Goal: Information Seeking & Learning: Learn about a topic

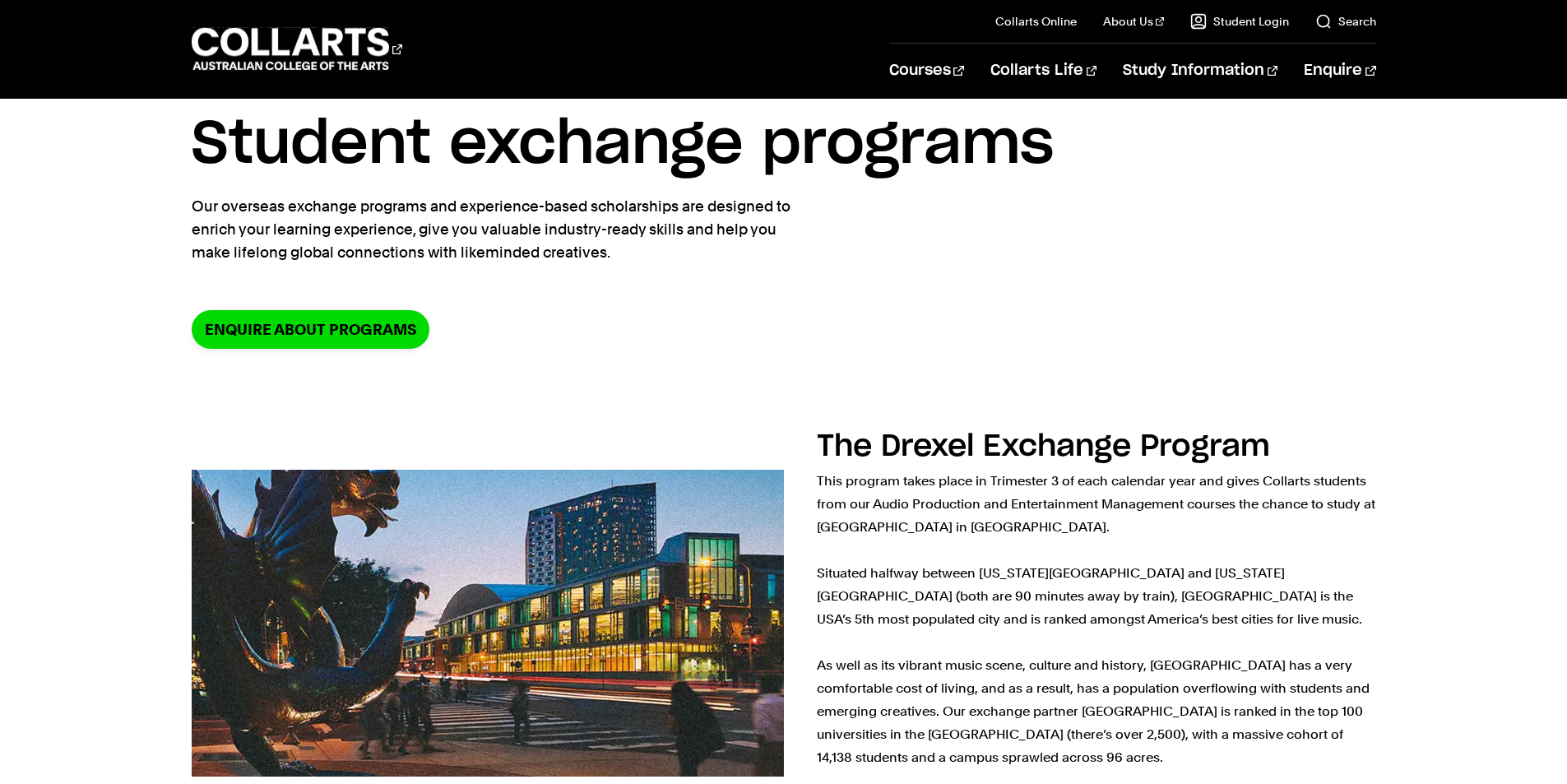
scroll to position [82, 0]
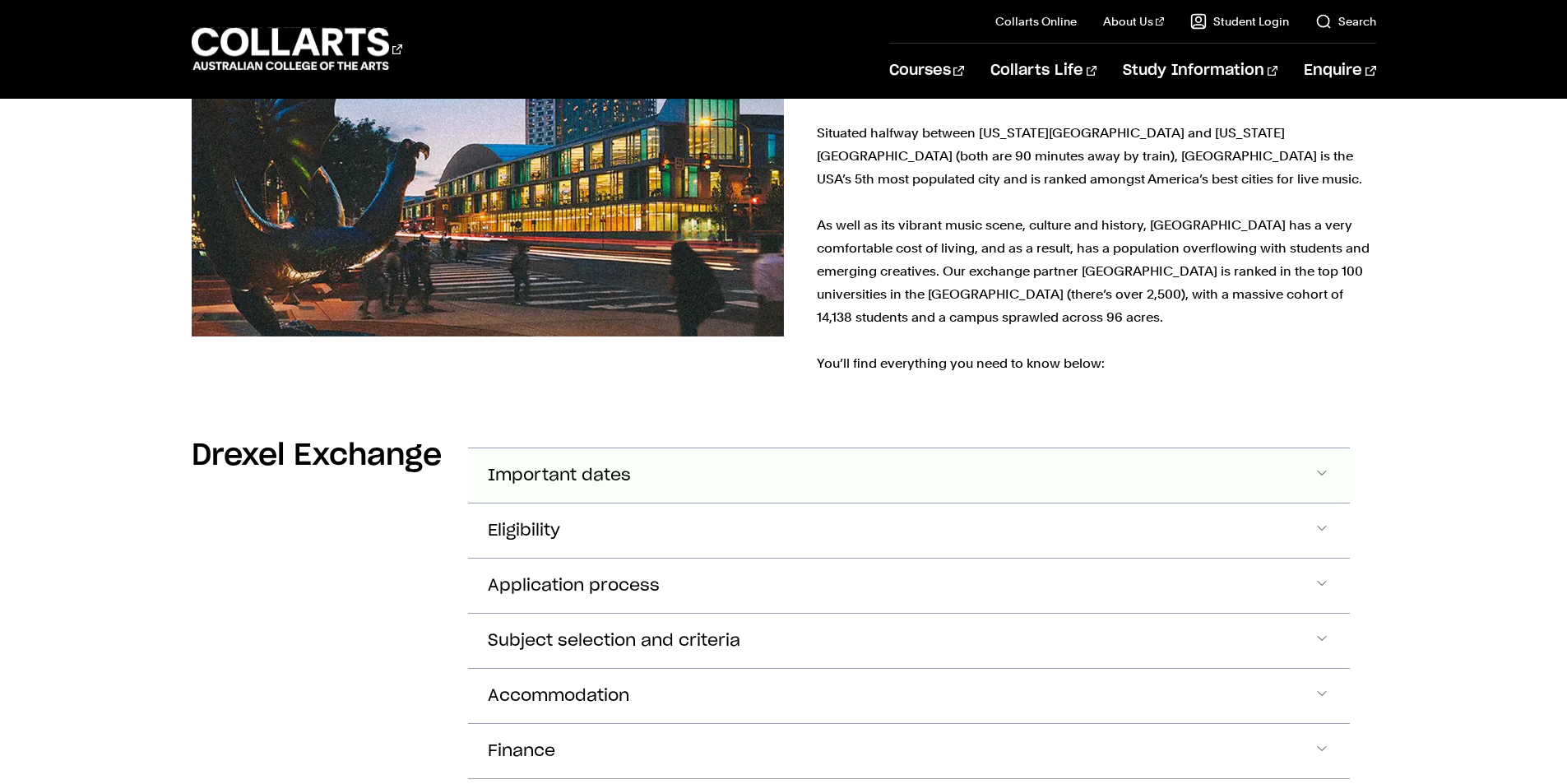
click at [650, 463] on button "Important dates" at bounding box center [909, 475] width 882 height 54
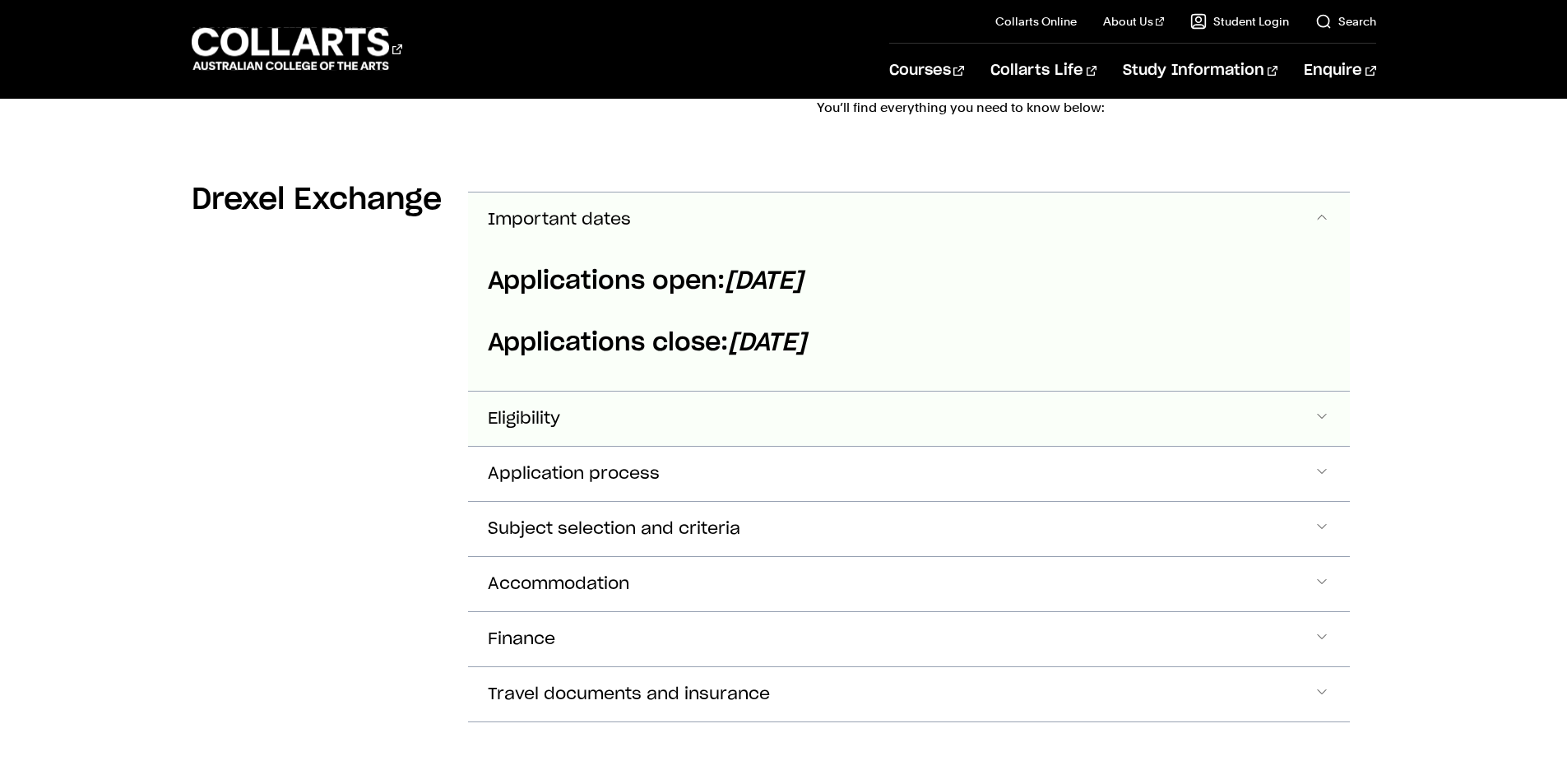
scroll to position [793, 0]
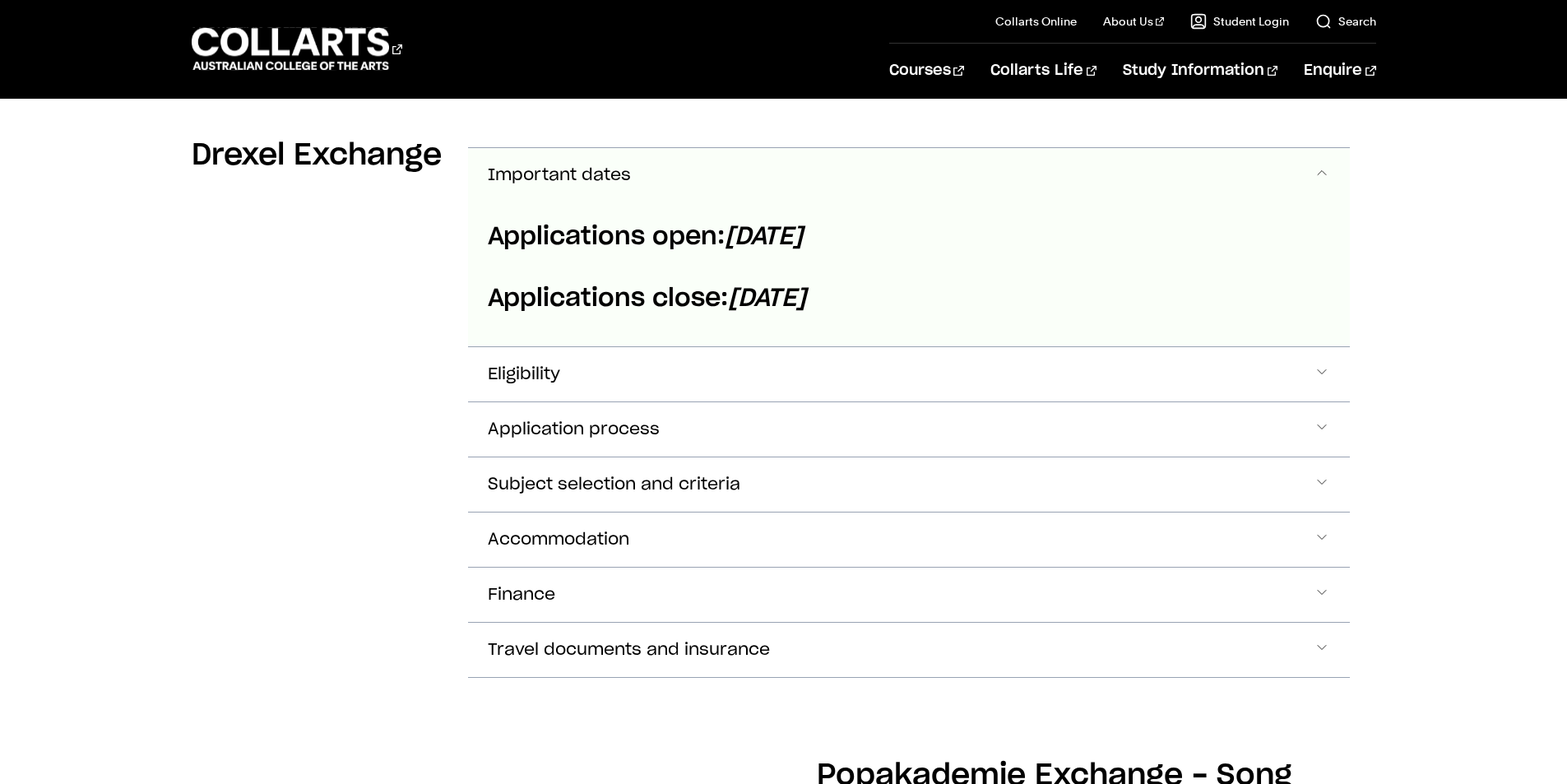
click at [723, 179] on button "Important dates" at bounding box center [909, 175] width 882 height 54
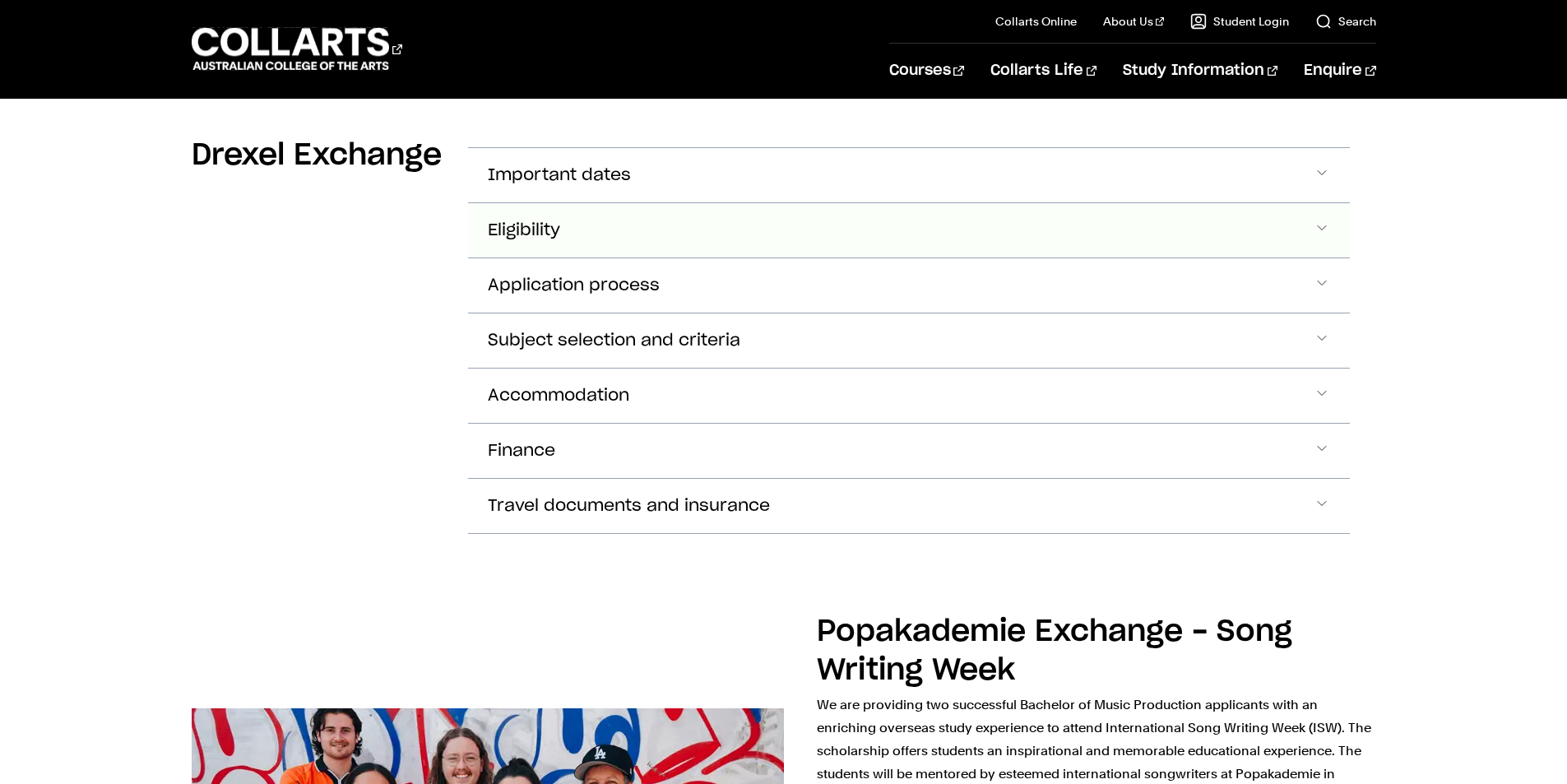
click at [674, 236] on button "Eligibility" at bounding box center [909, 230] width 882 height 54
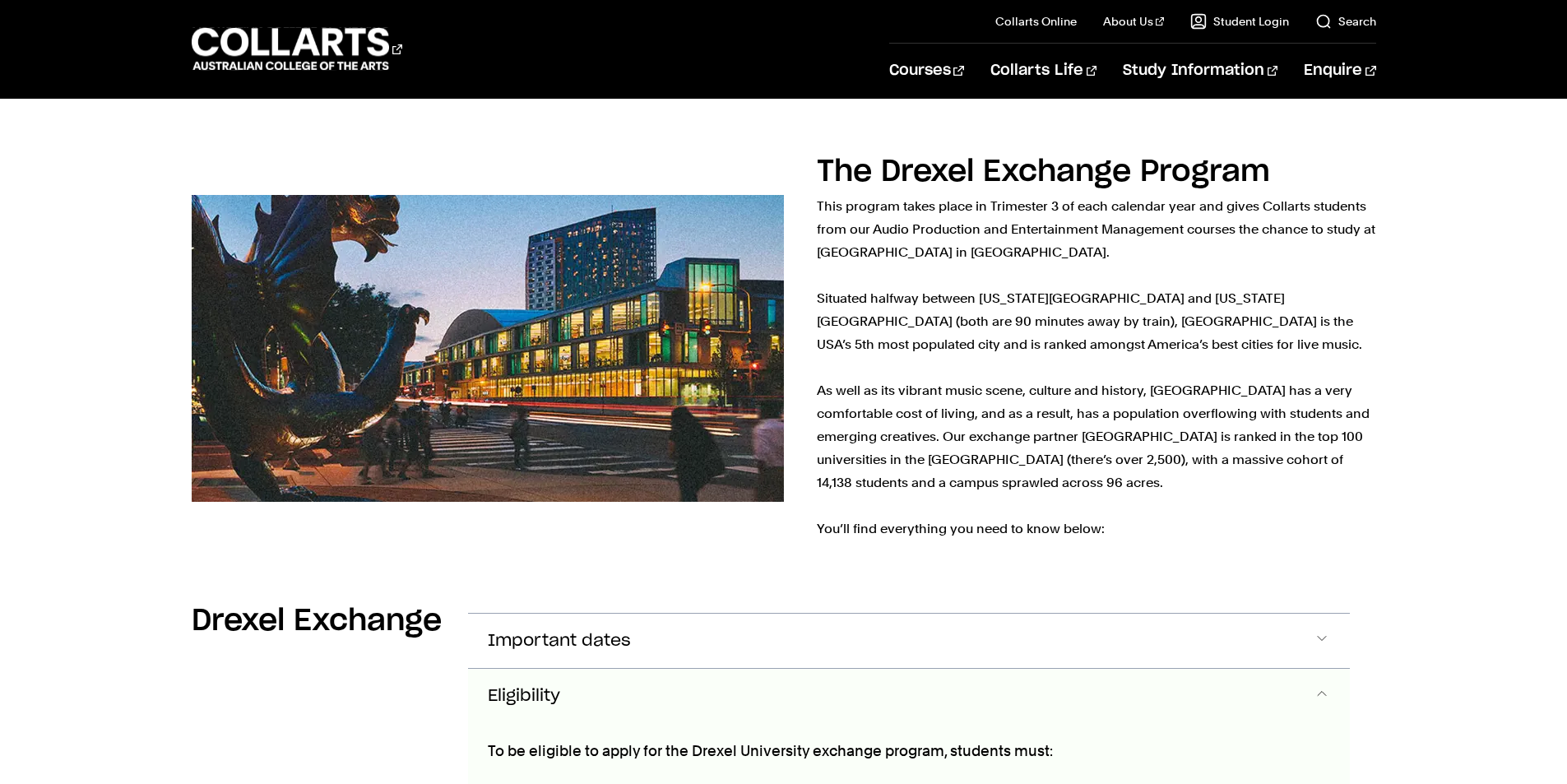
scroll to position [0, 0]
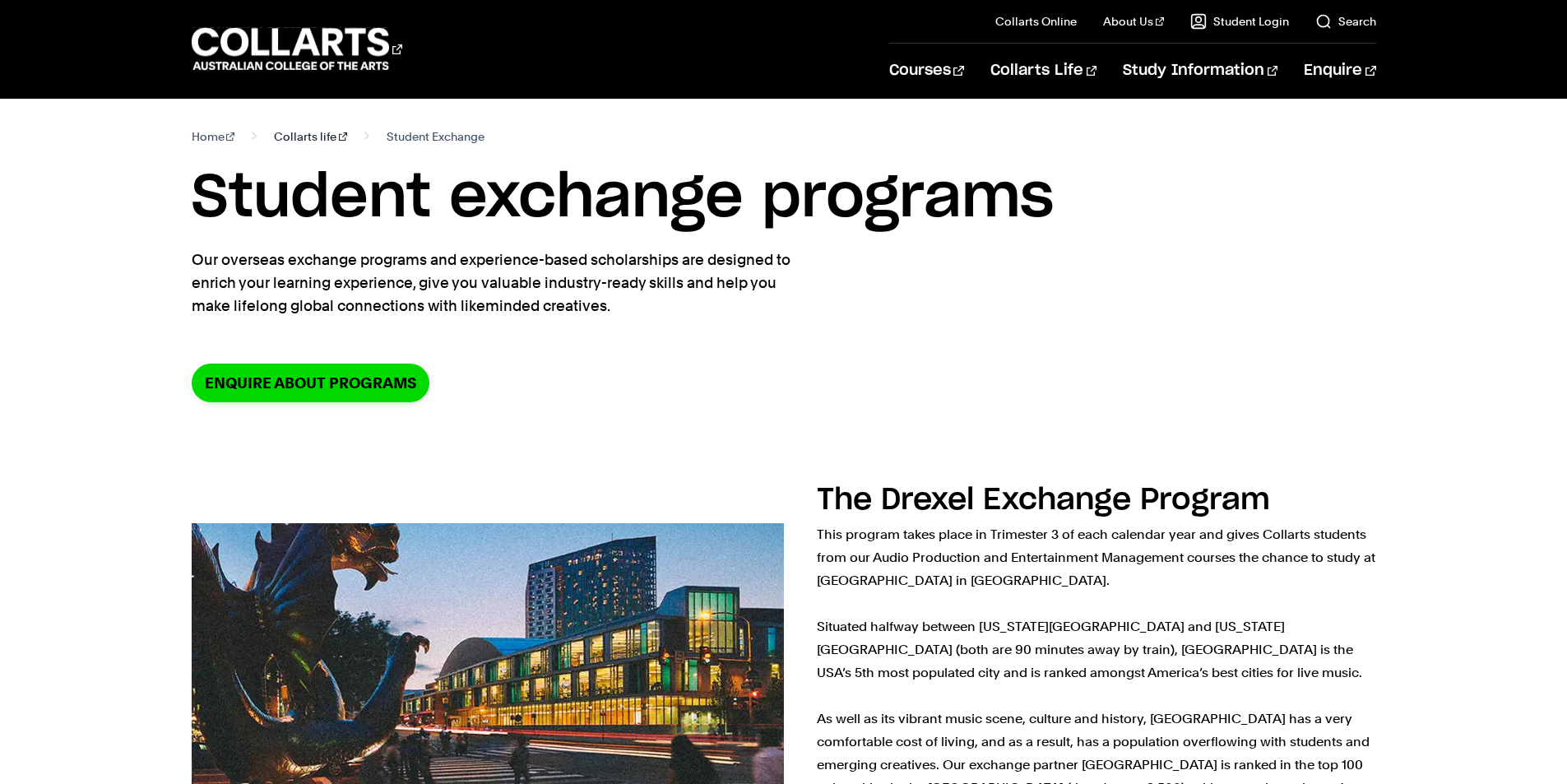
click at [302, 142] on link "Collarts life" at bounding box center [311, 136] width 73 height 23
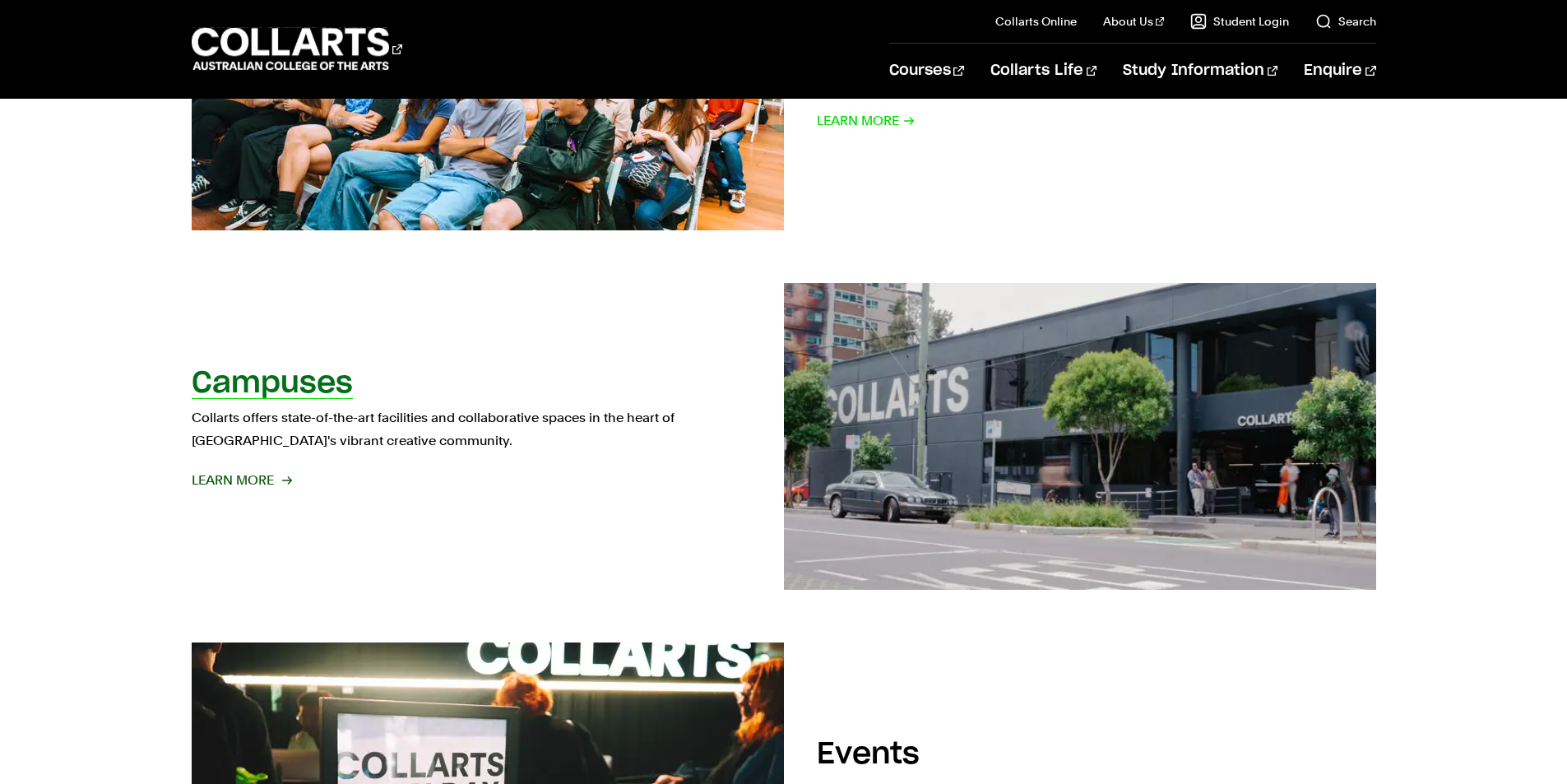
scroll to position [1234, 0]
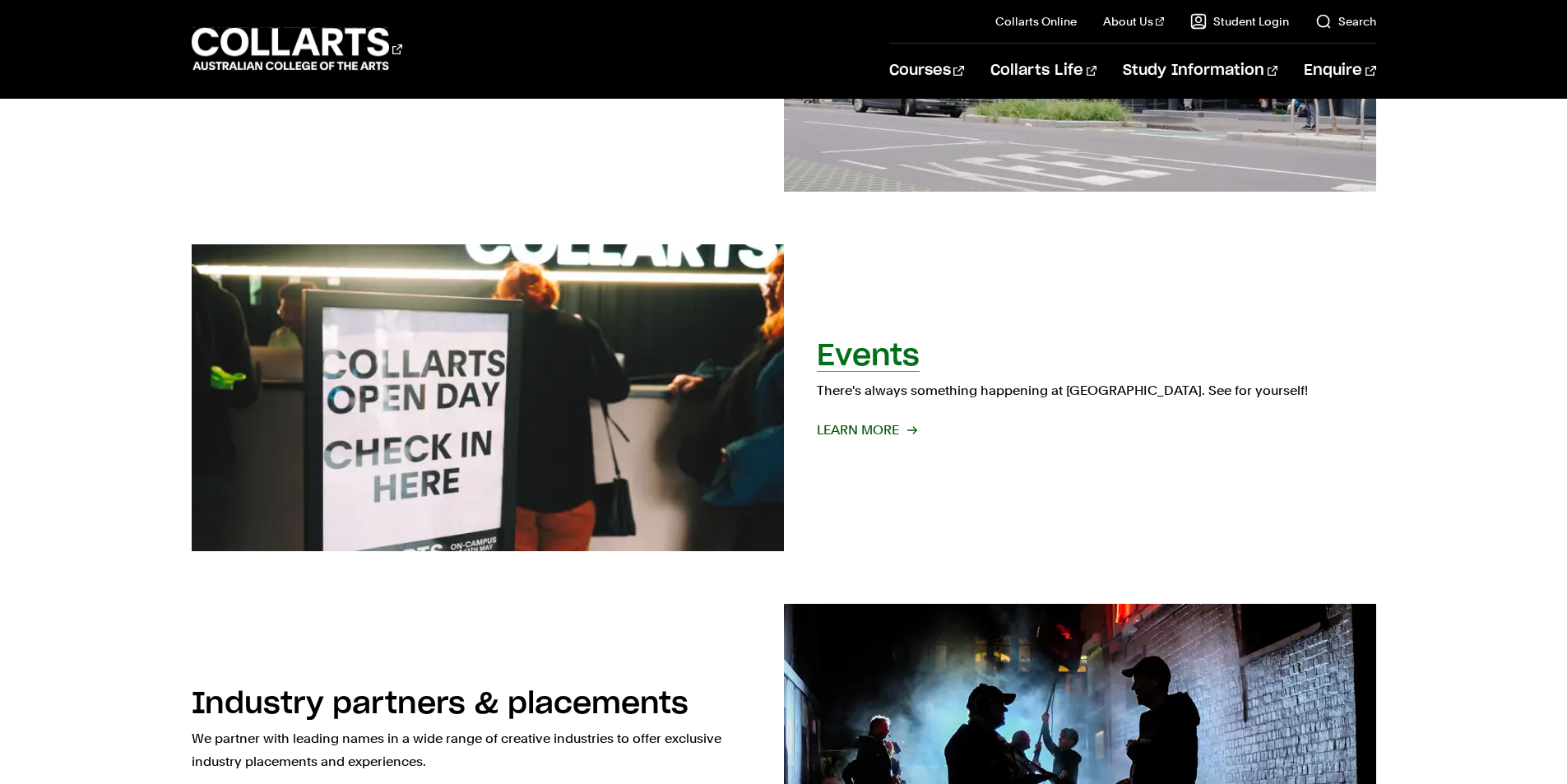
click at [847, 427] on span "Learn More" at bounding box center [866, 429] width 99 height 23
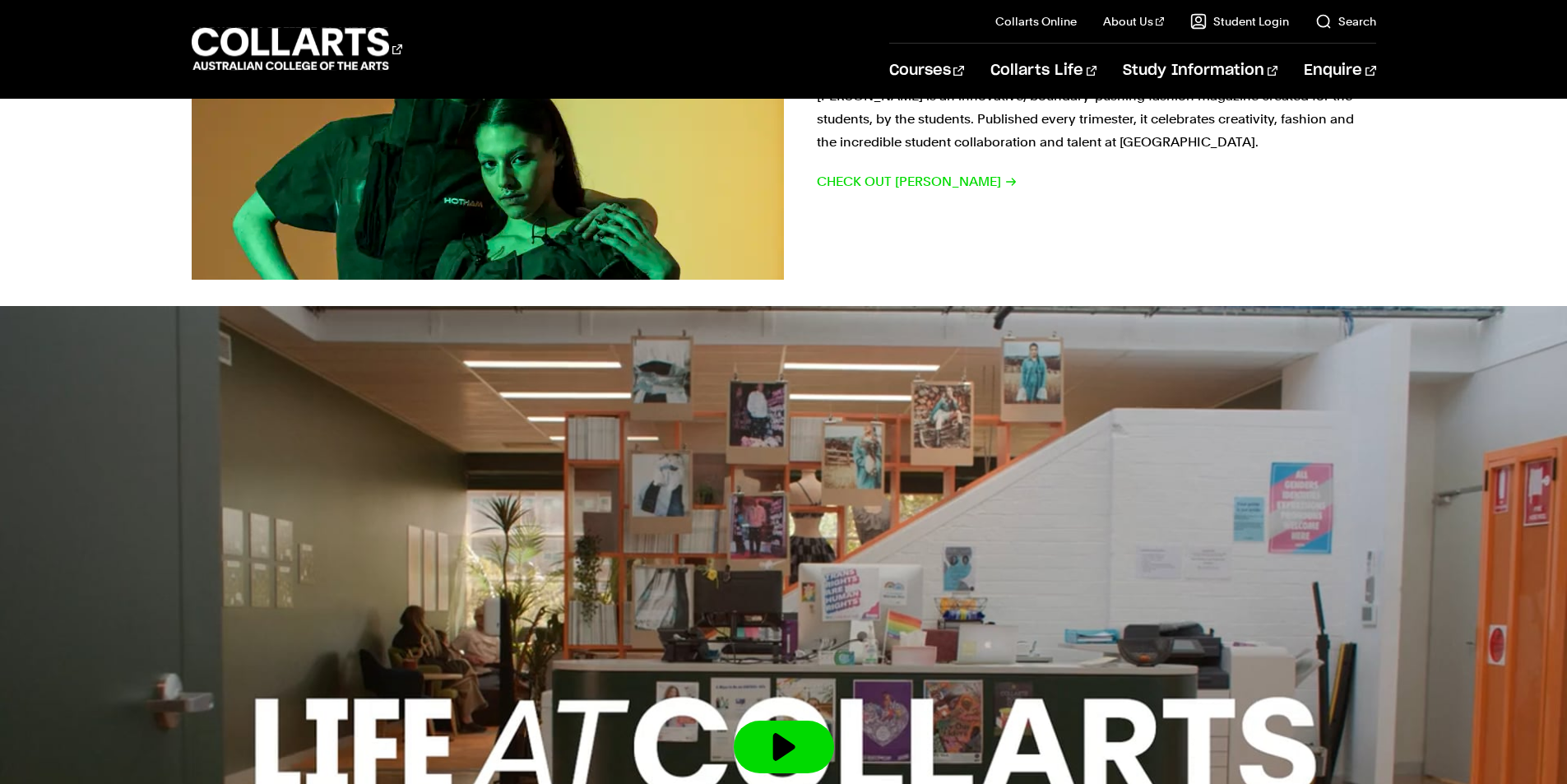
scroll to position [2385, 0]
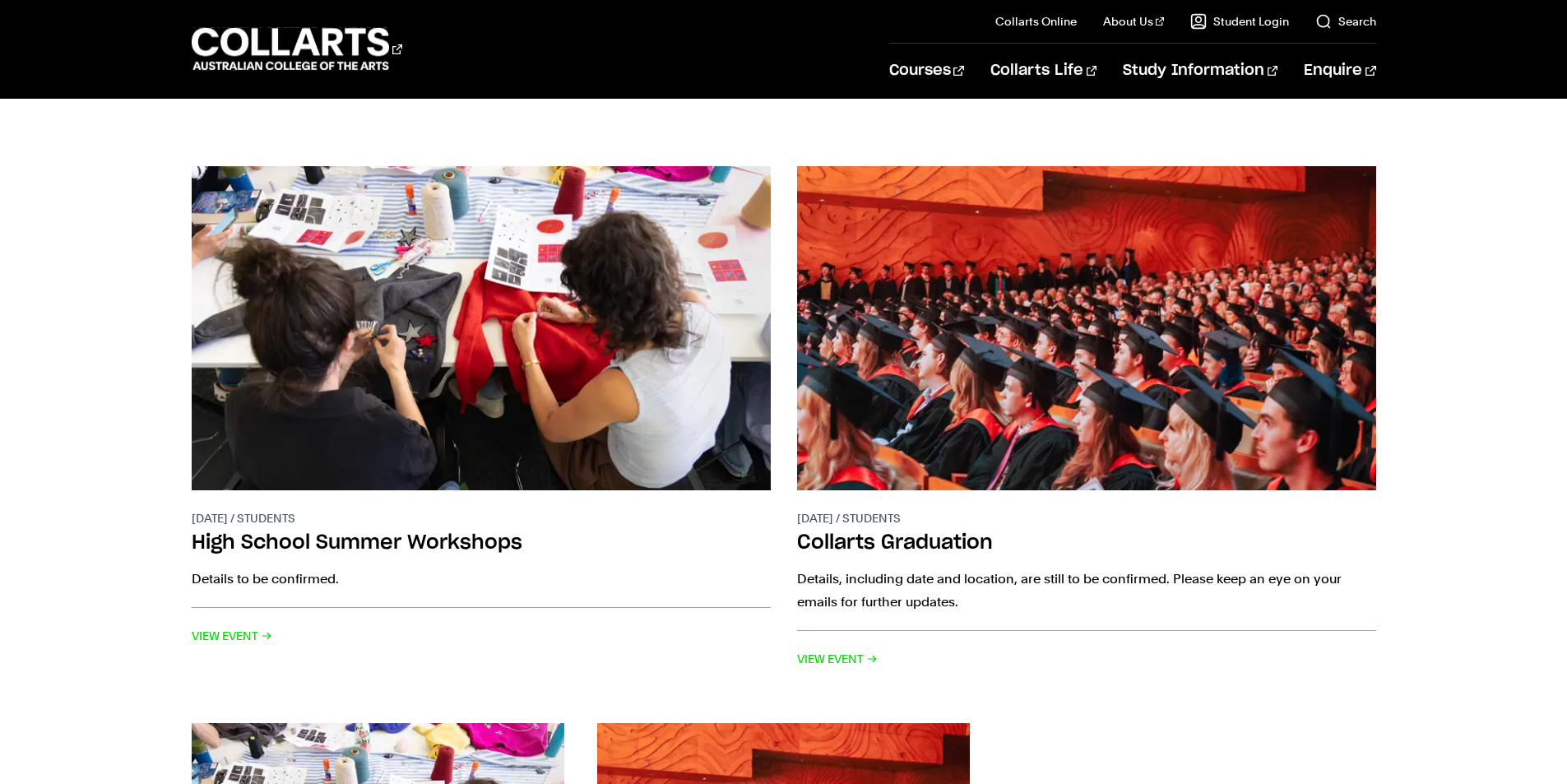
scroll to position [247, 0]
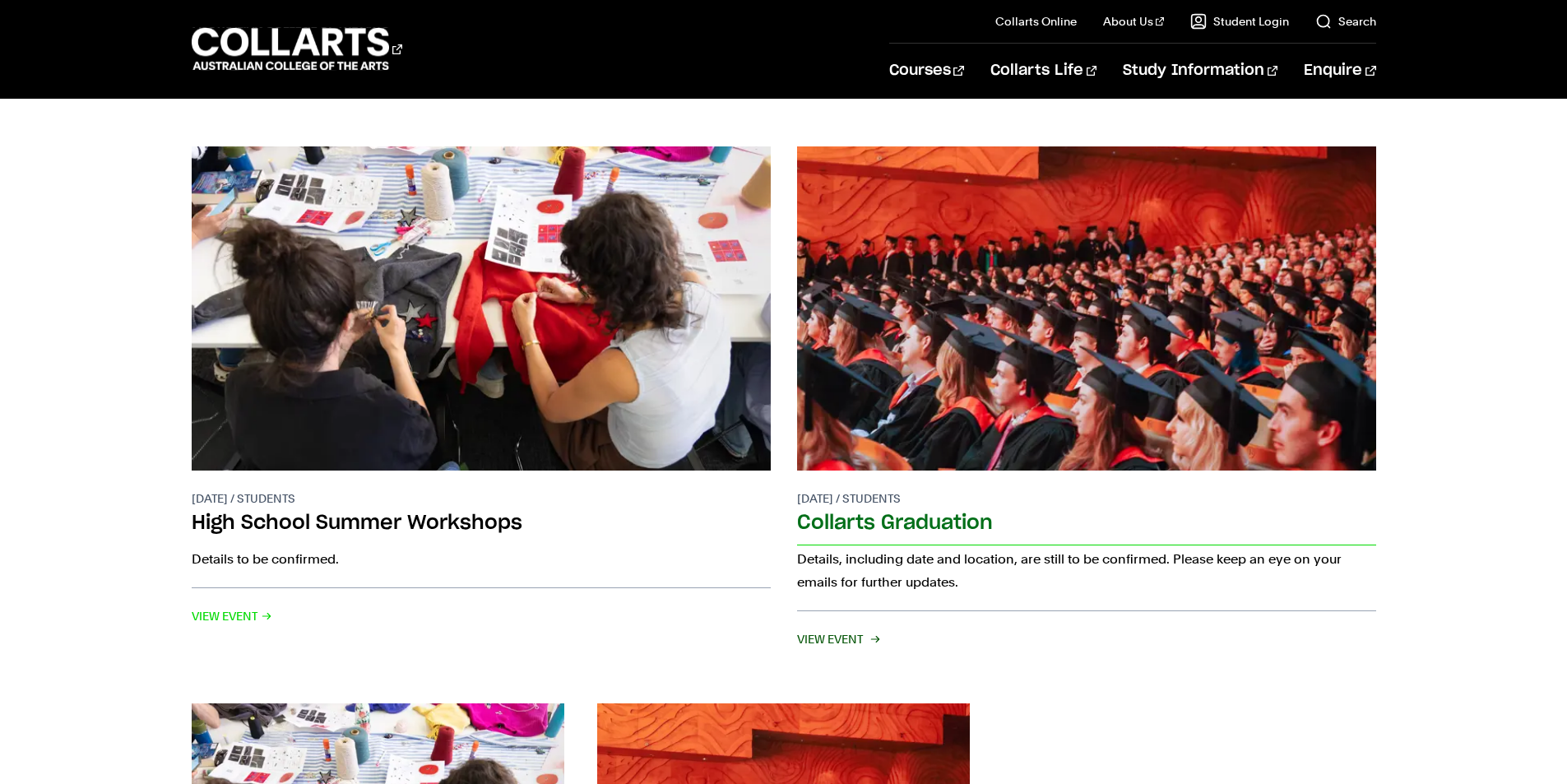
click at [1104, 437] on img at bounding box center [1086, 308] width 637 height 356
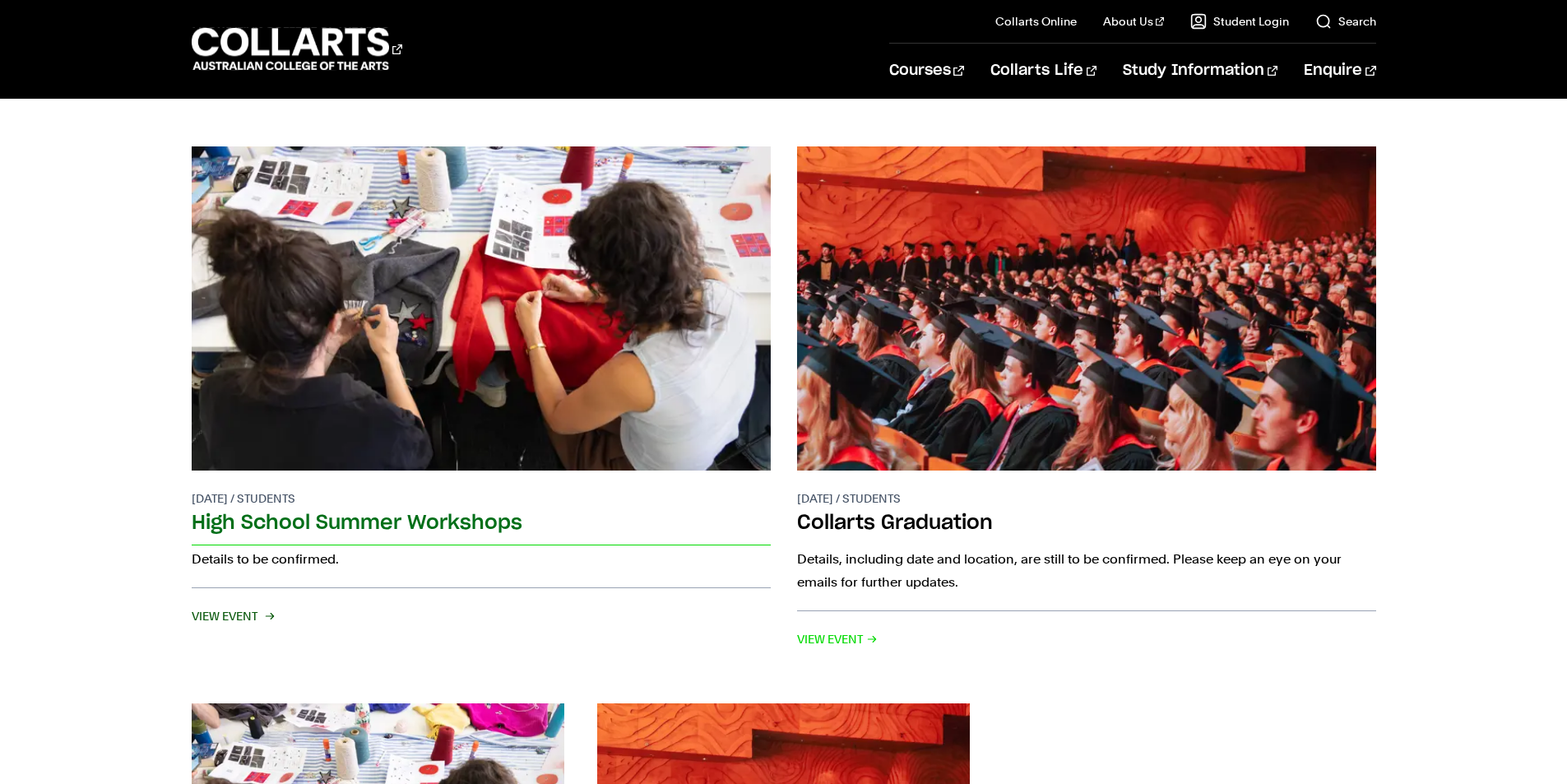
click at [327, 486] on link "30 Jan 2026 / Students High School Summer Workshops Details to be confirmed. Vi…" at bounding box center [481, 398] width 579 height 504
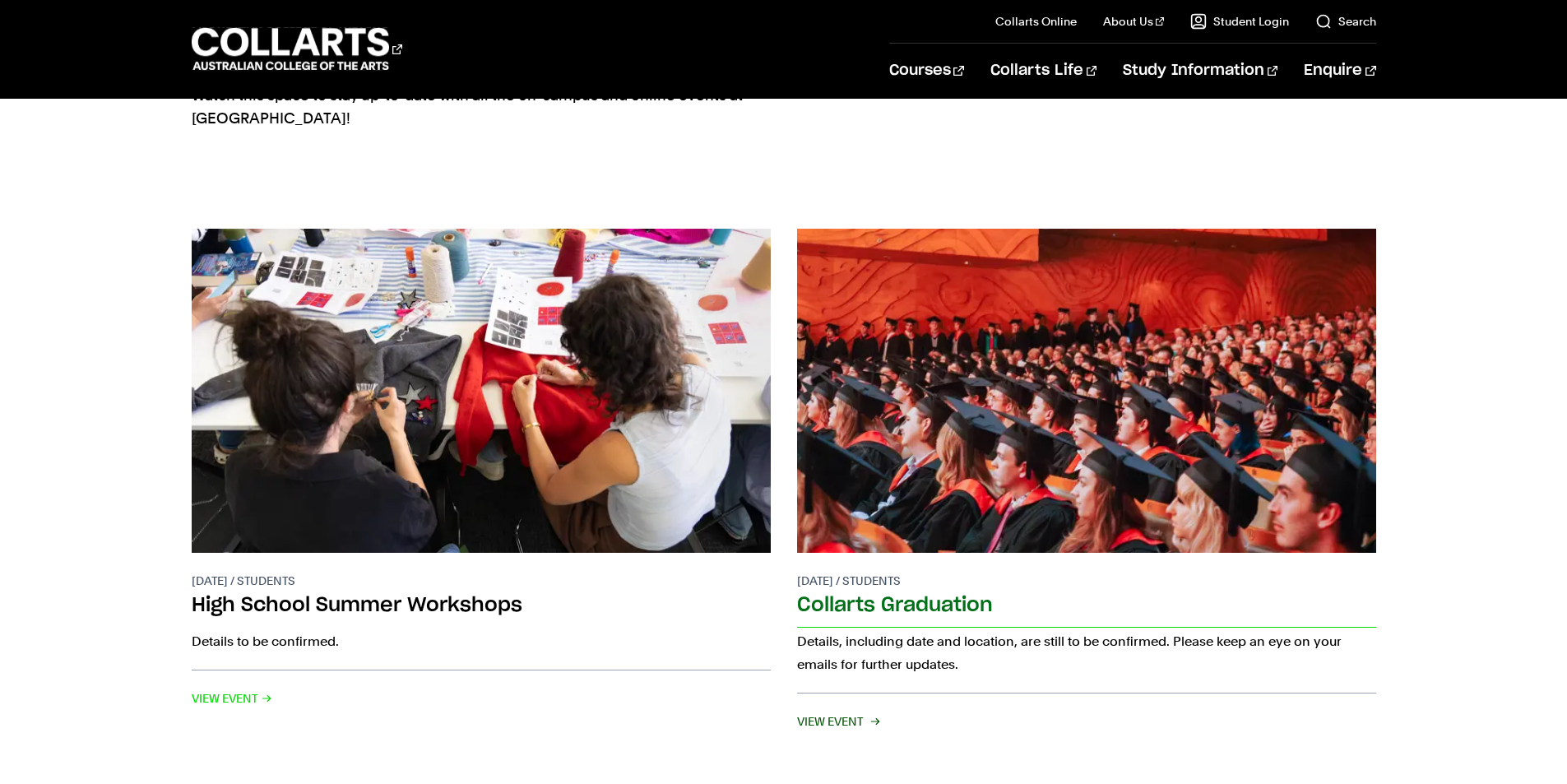
scroll to position [0, 0]
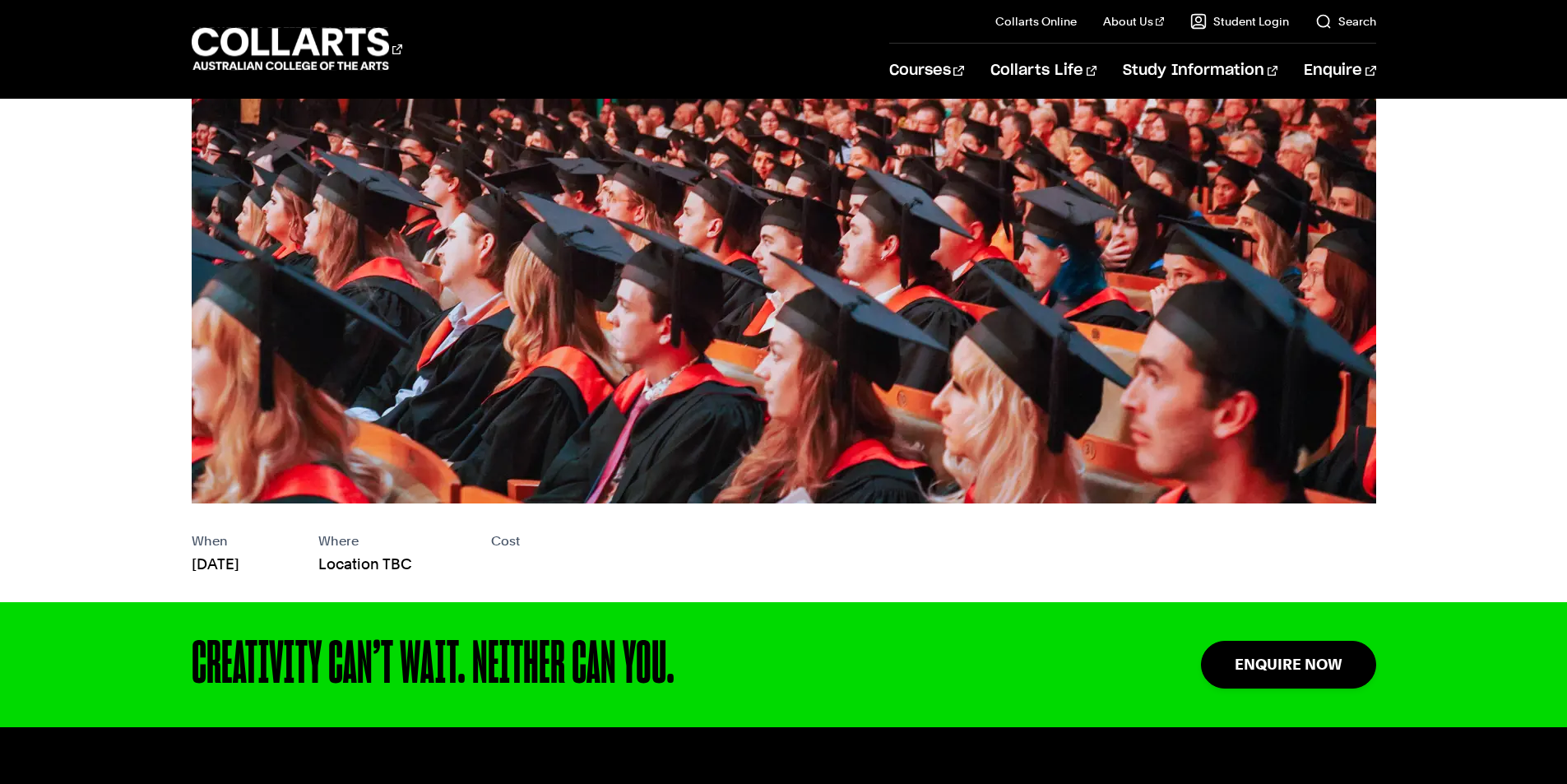
scroll to position [493, 0]
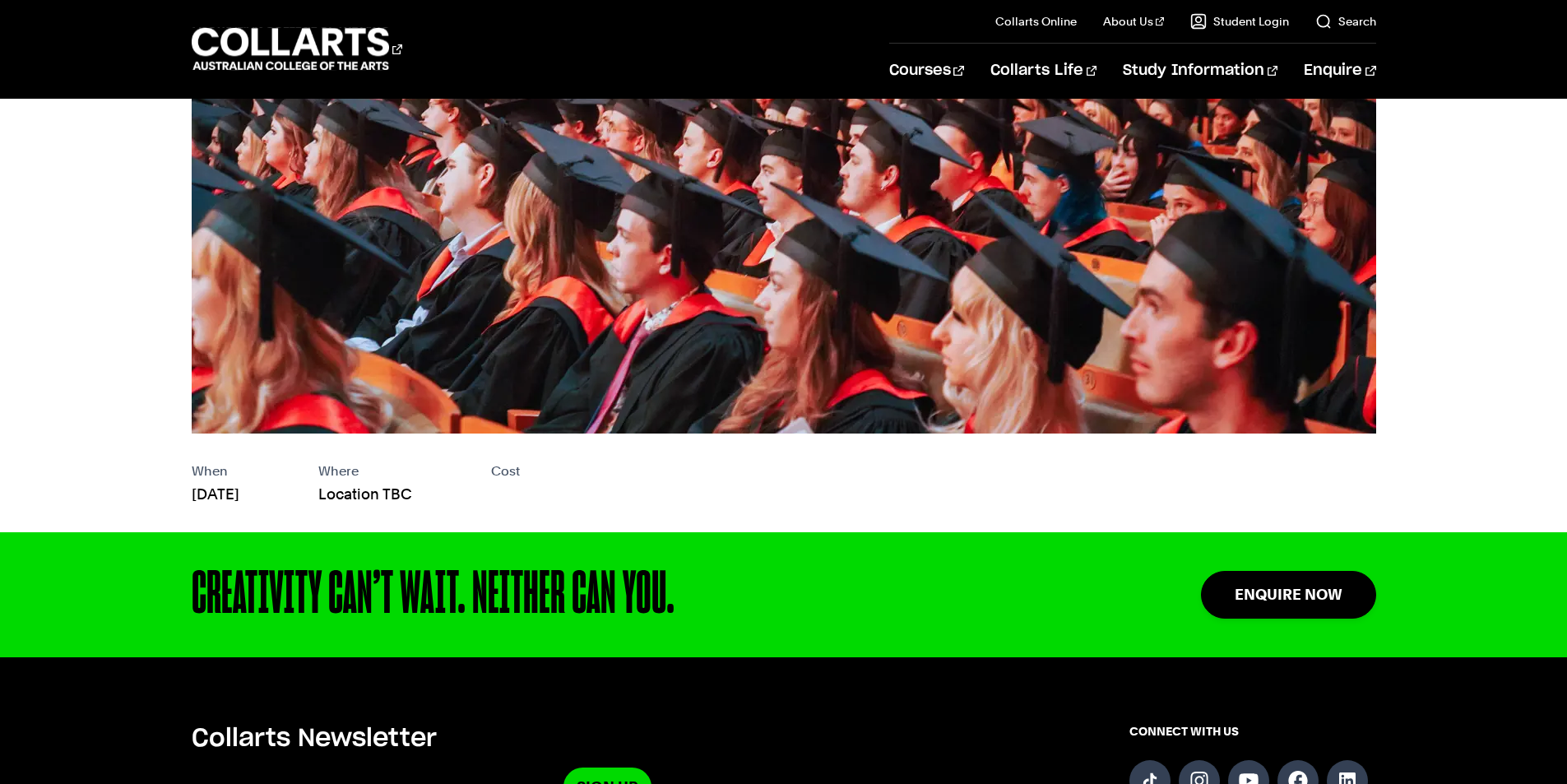
click at [413, 496] on p "Location TBC" at bounding box center [365, 494] width 94 height 23
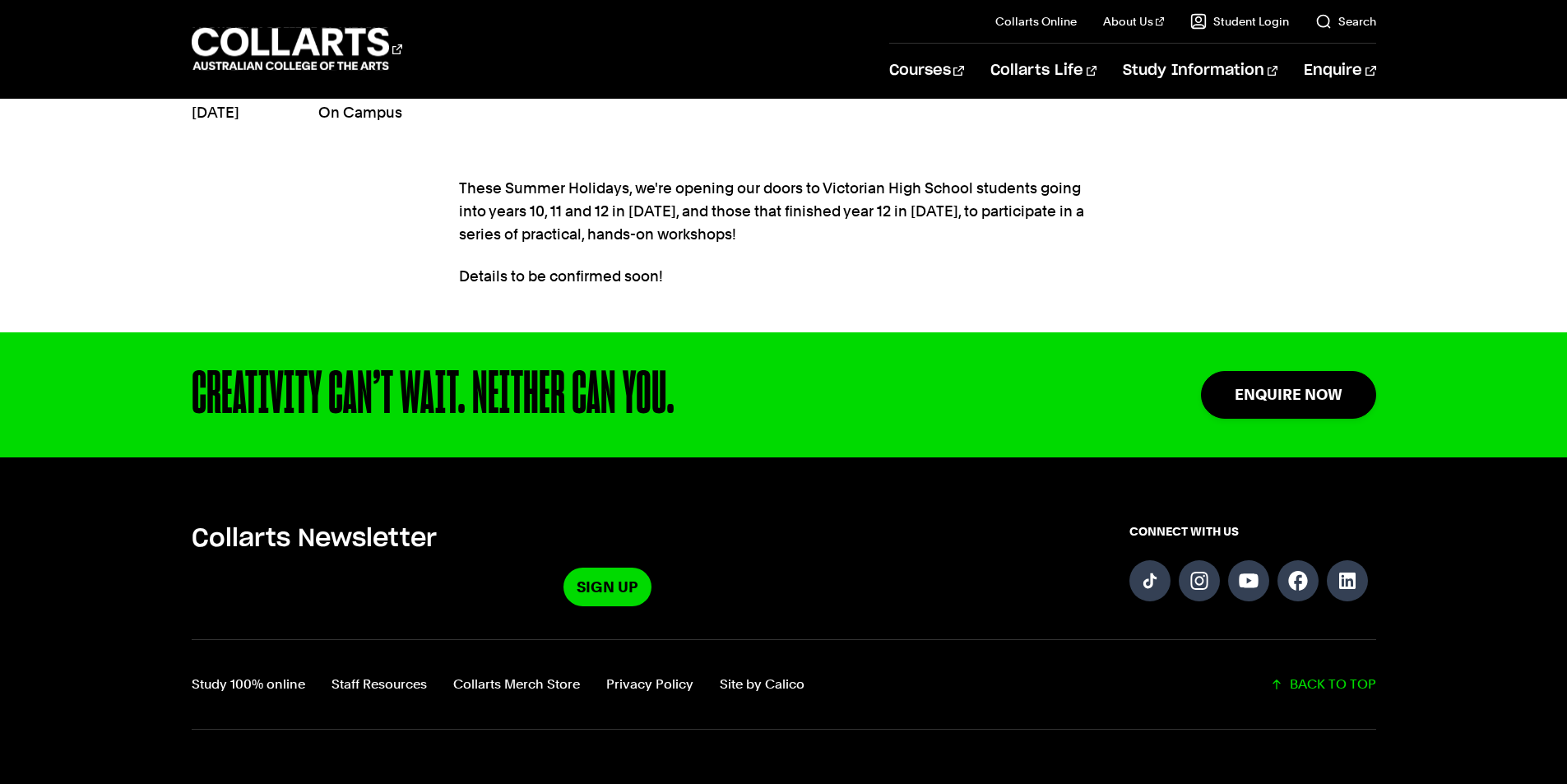
scroll to position [1084, 0]
